Goal: Information Seeking & Learning: Understand process/instructions

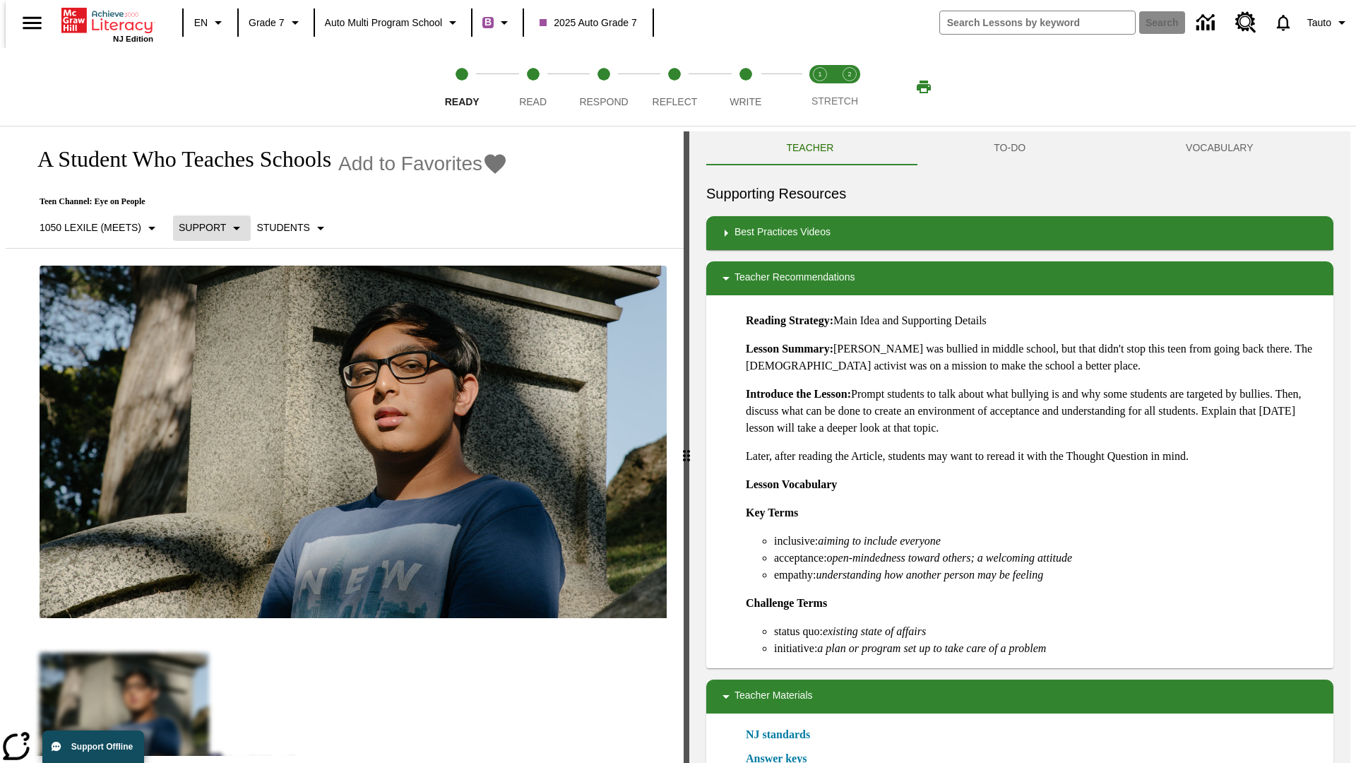
click at [205, 227] on p "Support" at bounding box center [202, 227] width 47 height 15
click at [94, 220] on p "1050 Lexile (Meets)" at bounding box center [91, 227] width 102 height 15
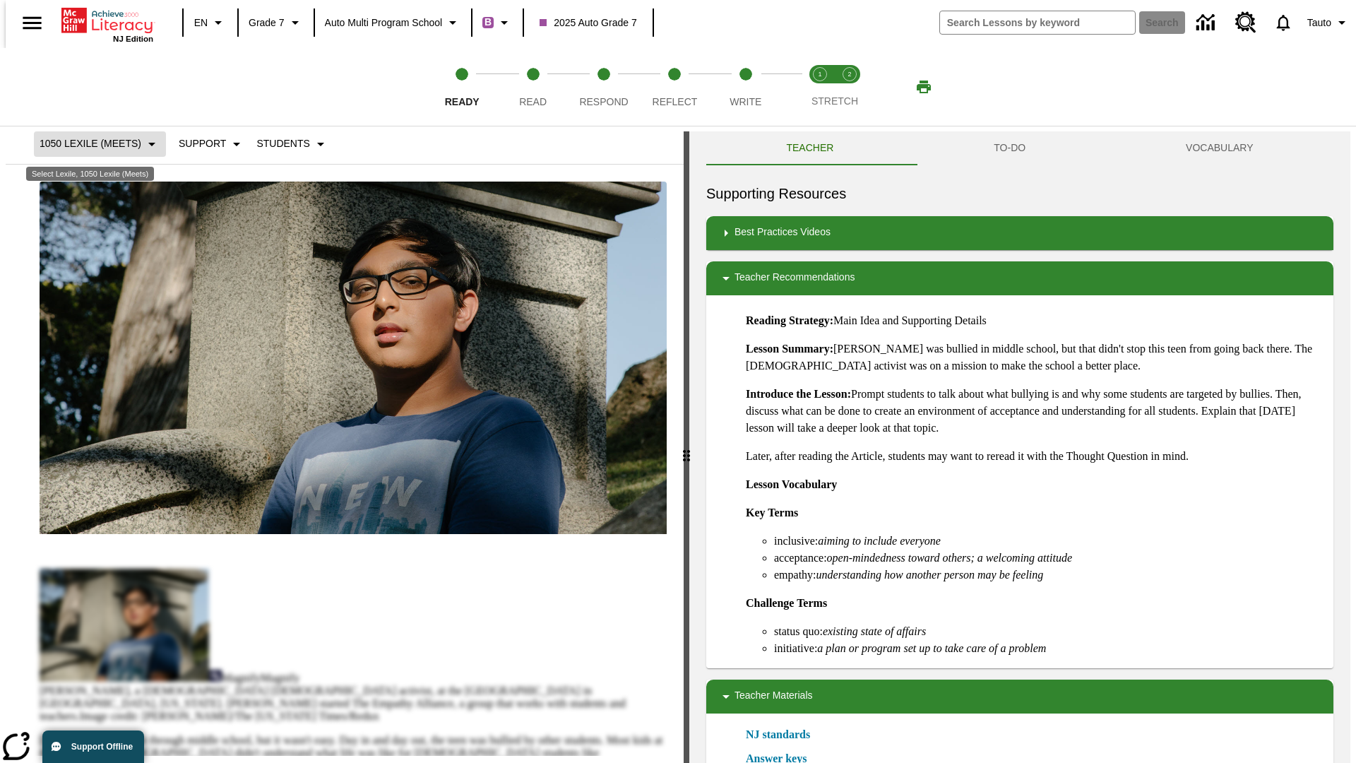
click at [94, 143] on p "1050 Lexile (Meets)" at bounding box center [91, 143] width 102 height 15
click at [205, 151] on p "Support" at bounding box center [202, 143] width 47 height 15
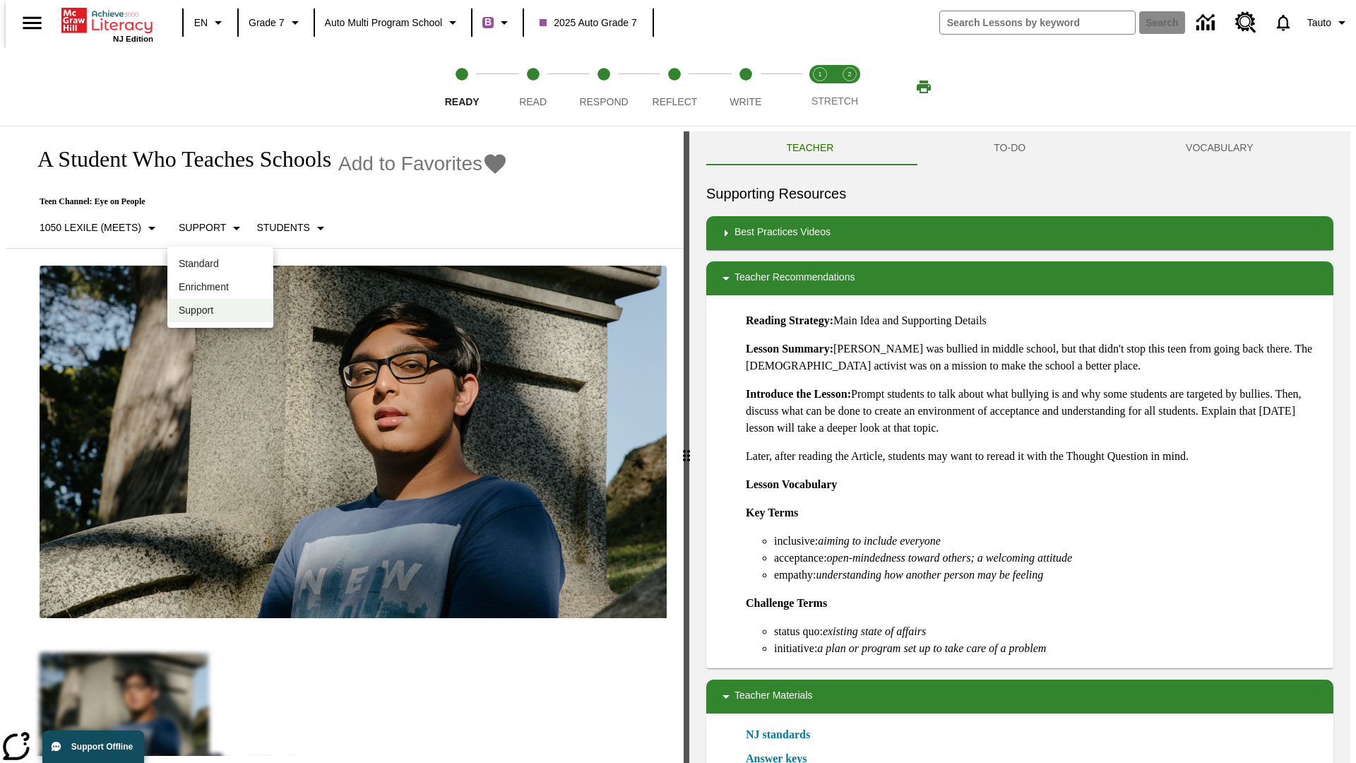
click at [220, 287] on p "Enrichment" at bounding box center [220, 287] width 83 height 15
